Goal: Obtain resource: Download file/media

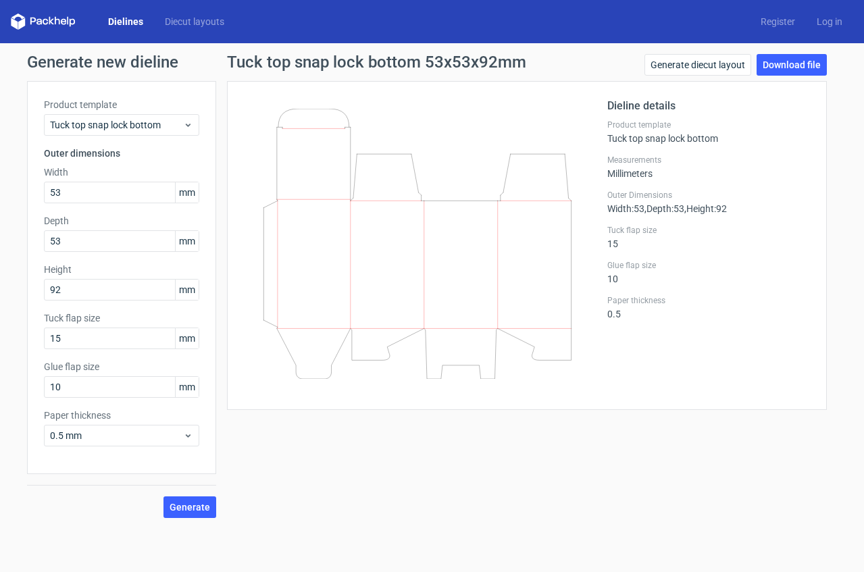
click at [74, 20] on icon at bounding box center [72, 23] width 5 height 8
click at [70, 20] on icon at bounding box center [72, 23] width 5 height 8
click at [155, 19] on link "Diecut layouts" at bounding box center [194, 22] width 81 height 14
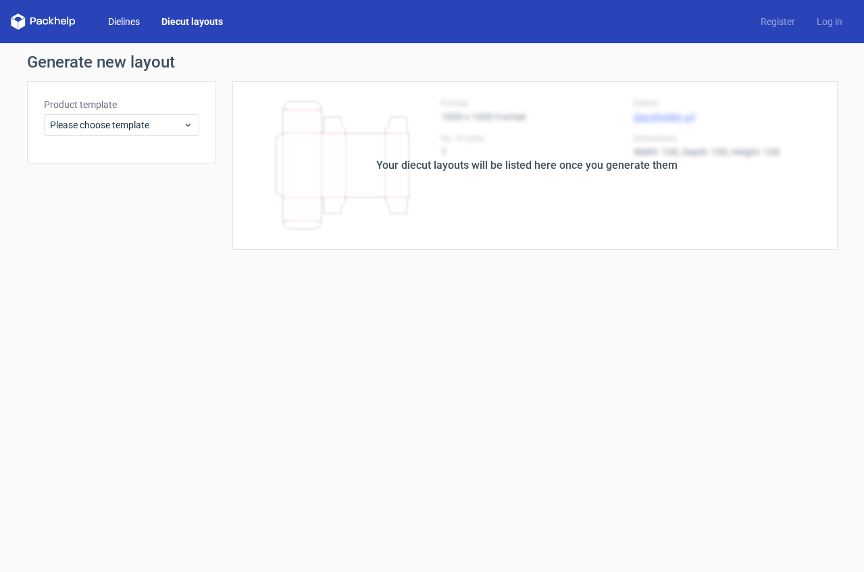
click at [122, 24] on link "Dielines" at bounding box center [123, 22] width 53 height 14
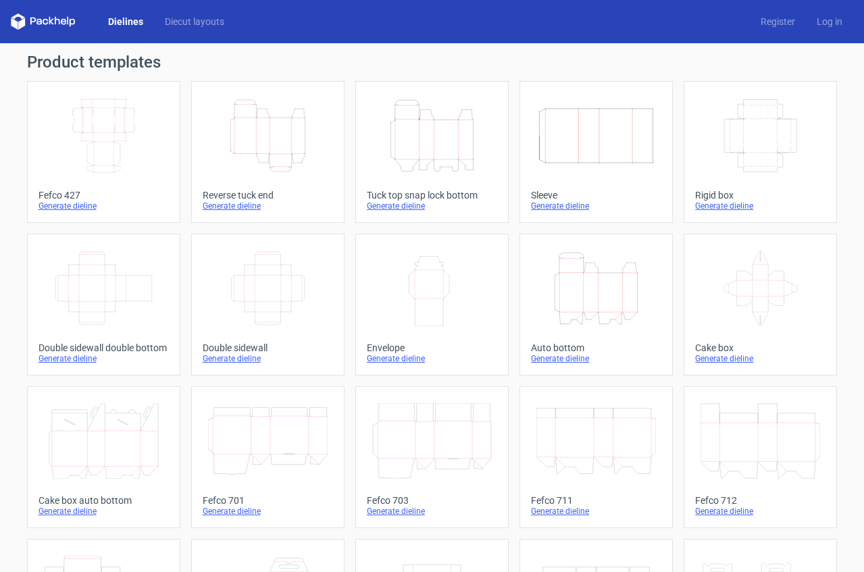
click at [627, 315] on icon "Height Depth Width" at bounding box center [597, 289] width 120 height 76
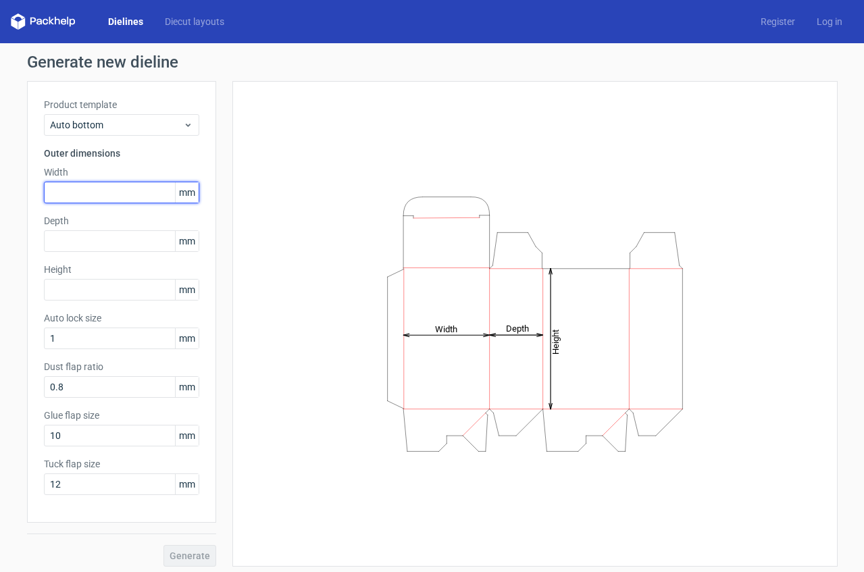
click at [77, 198] on input "text" at bounding box center [121, 193] width 155 height 22
type input "140"
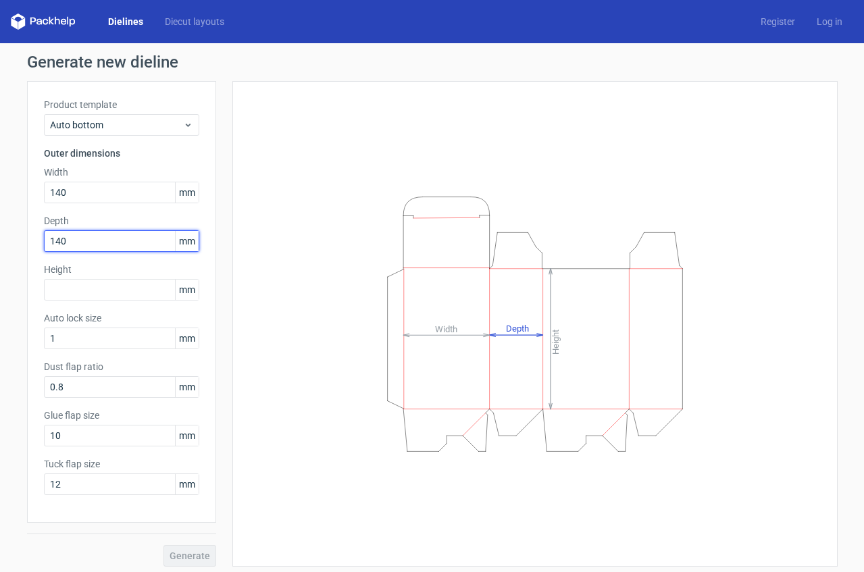
type input "140"
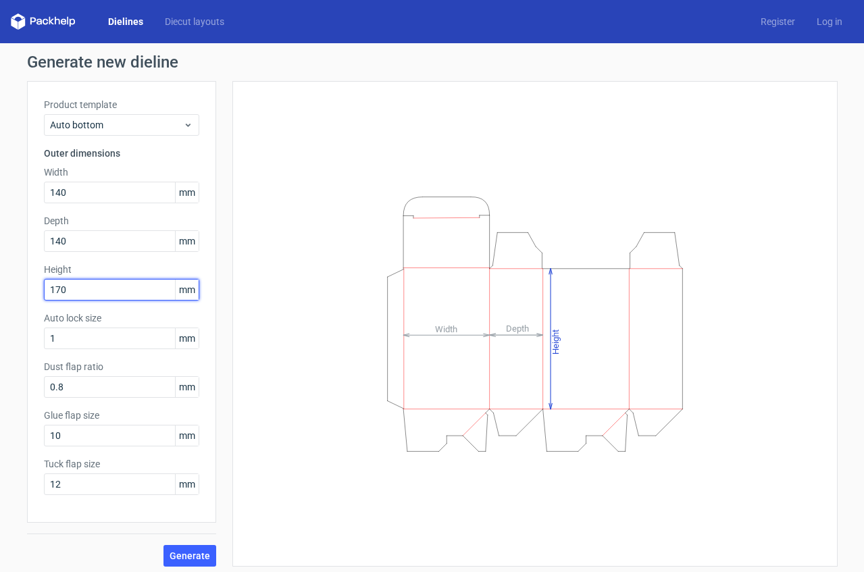
type input "170"
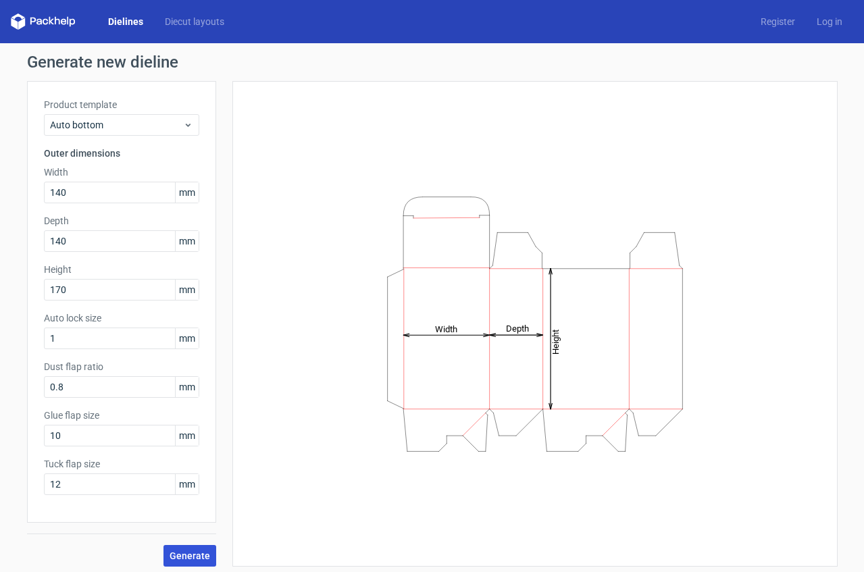
click at [187, 558] on span "Generate" at bounding box center [190, 555] width 41 height 9
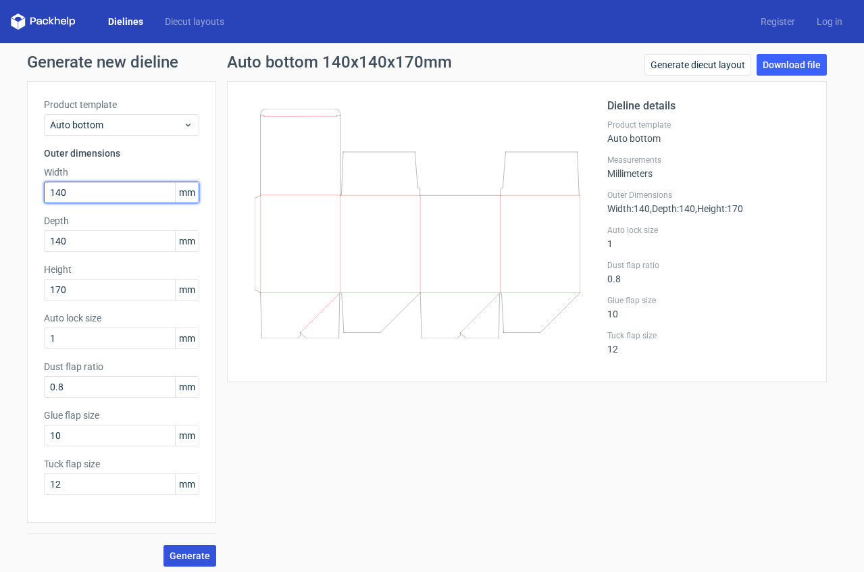
click at [68, 194] on input "140" at bounding box center [121, 193] width 155 height 22
click at [183, 549] on button "Generate" at bounding box center [190, 556] width 53 height 22
click at [114, 194] on input "160" at bounding box center [121, 193] width 155 height 22
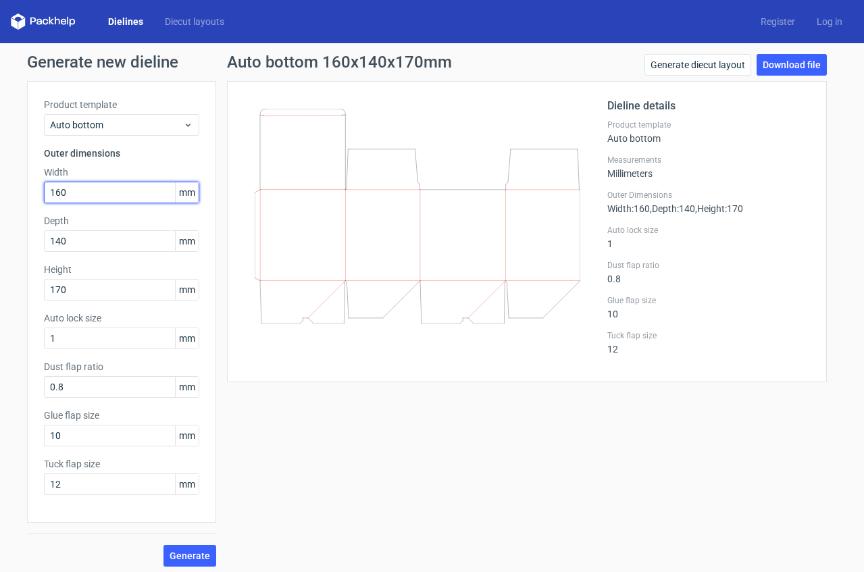
click at [114, 194] on input "160" at bounding box center [121, 193] width 155 height 22
type input "4"
type input "140"
click at [195, 557] on span "Generate" at bounding box center [190, 555] width 41 height 9
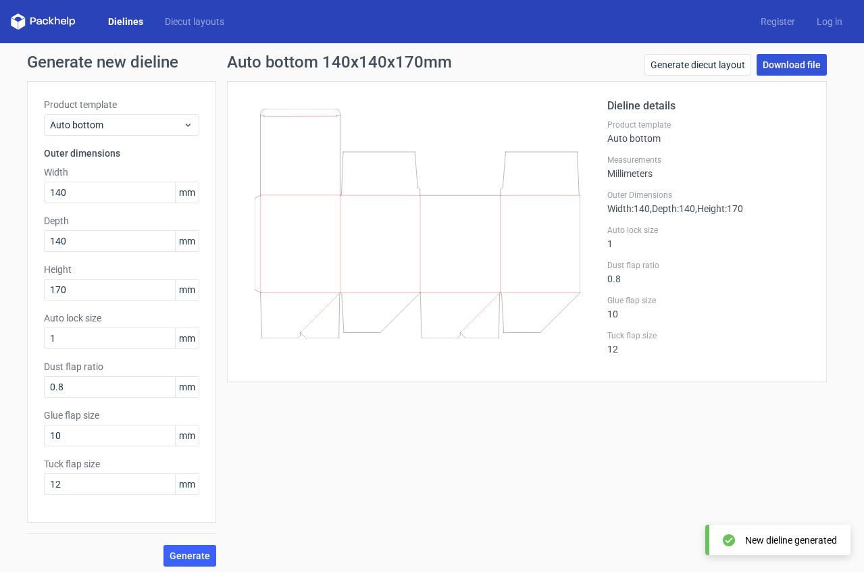
click at [801, 67] on link "Download file" at bounding box center [792, 65] width 70 height 22
